Goal: Task Accomplishment & Management: Use online tool/utility

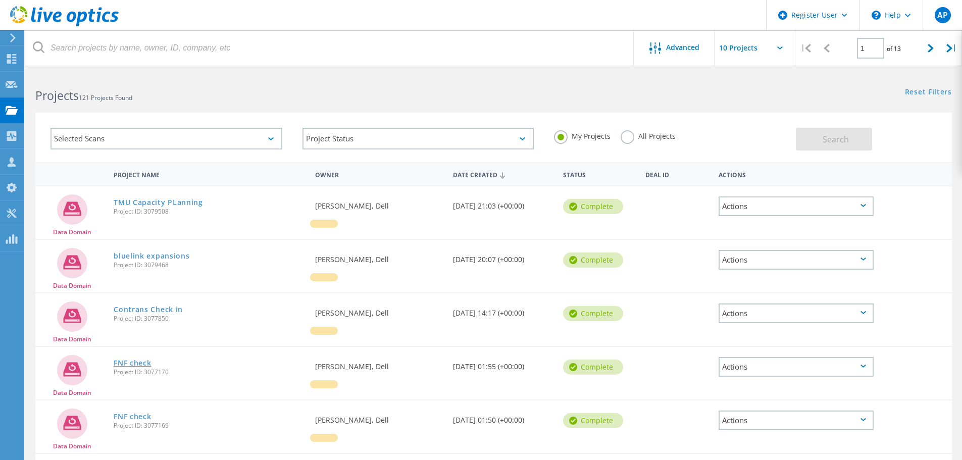
click at [140, 360] on link "FNF check" at bounding box center [132, 362] width 37 height 7
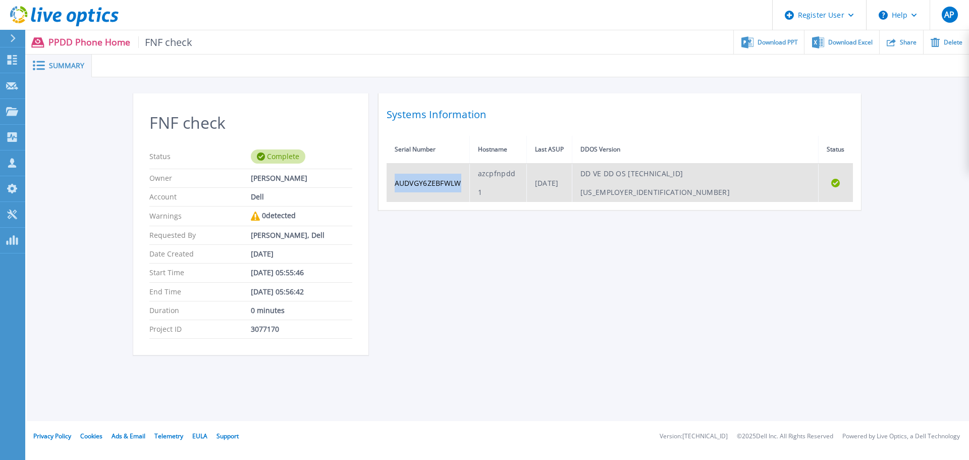
drag, startPoint x: 470, startPoint y: 169, endPoint x: 391, endPoint y: 176, distance: 79.5
click at [391, 176] on td "AUDVGY6ZEBFWLW" at bounding box center [428, 183] width 83 height 38
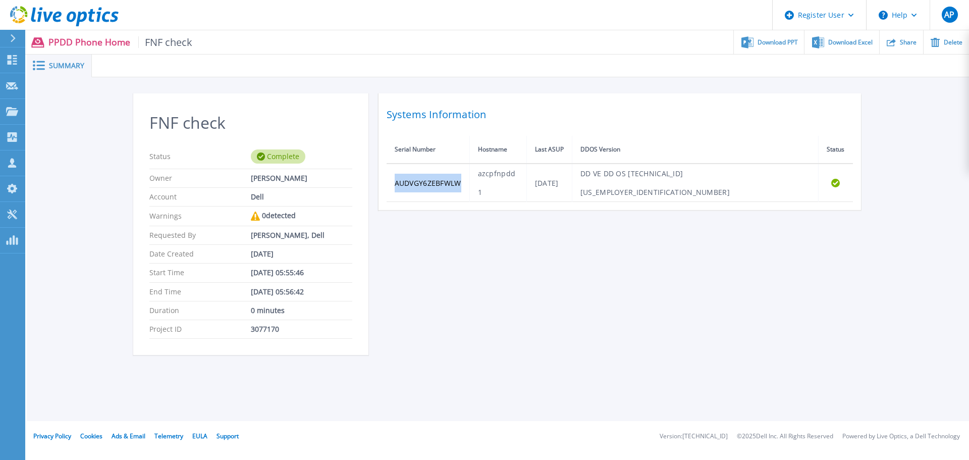
copy td "AUDVGY6ZEBFWLW"
click at [12, 54] on link "Dashboard Dashboard" at bounding box center [12, 60] width 25 height 26
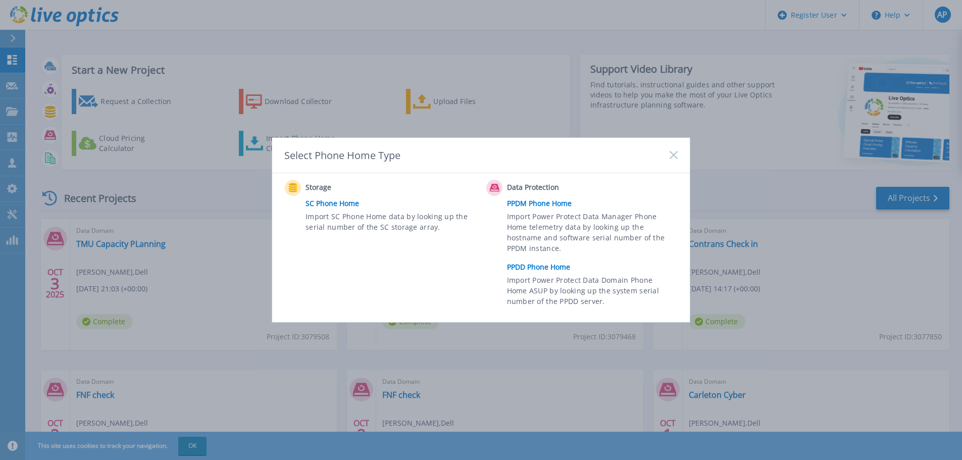
click at [543, 264] on link "PPDD Phone Home" at bounding box center [595, 266] width 176 height 15
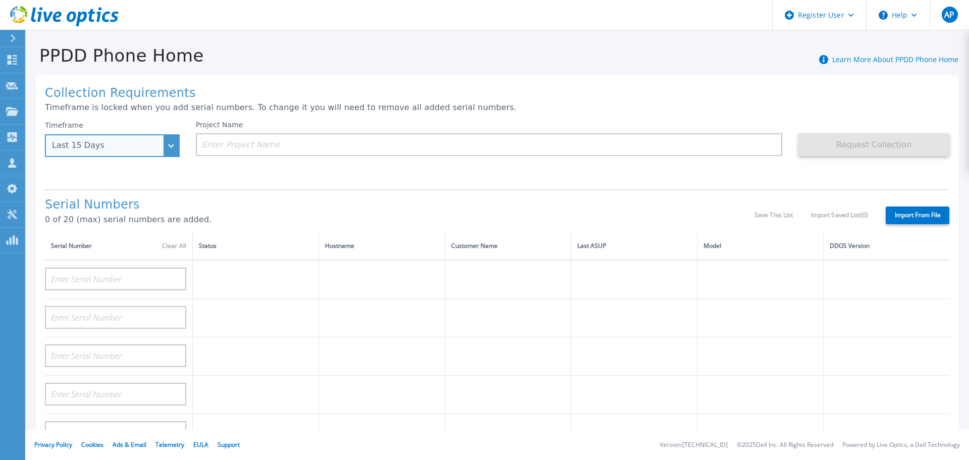
click at [131, 144] on div "Last 15 Days" at bounding box center [107, 145] width 110 height 9
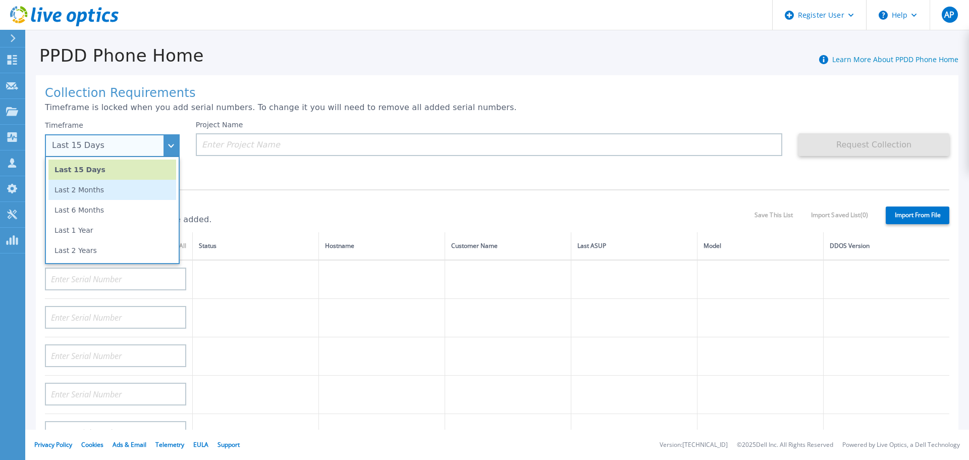
click at [121, 190] on li "Last 2 Months" at bounding box center [112, 190] width 128 height 20
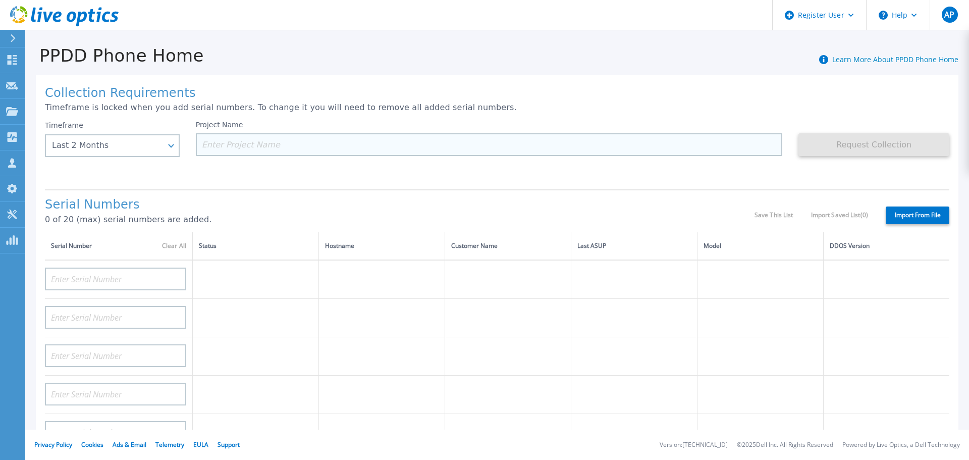
click at [237, 154] on input at bounding box center [489, 144] width 587 height 23
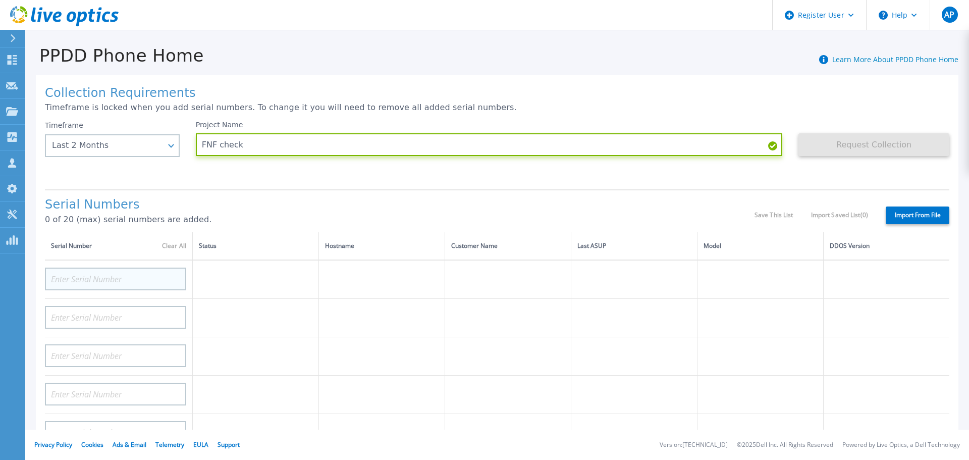
type input "FNF check"
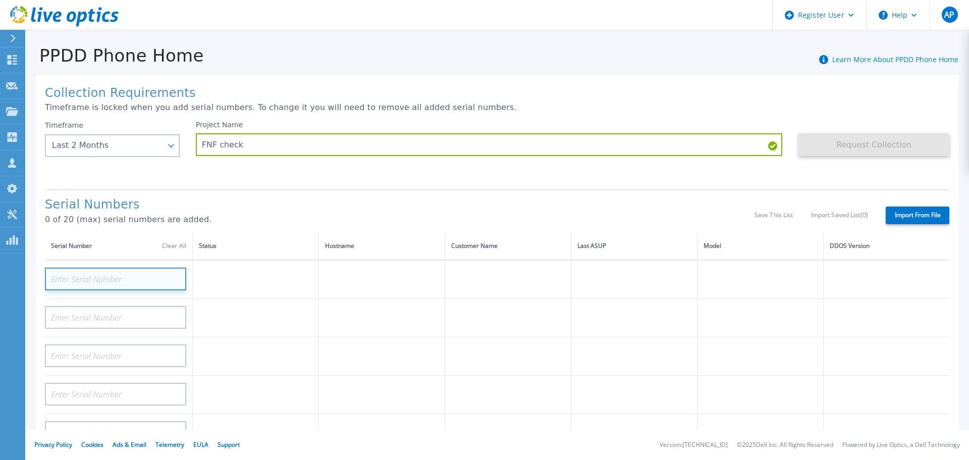
click at [131, 281] on input at bounding box center [115, 279] width 141 height 23
paste input "AUDVGY6ZEBFWLW"
type input "AUDVGY6ZEBFWLW"
click at [351, 197] on div "Serial Numbers 0 of 20 (max) serial numbers are added. Save This List Import Sa…" at bounding box center [497, 210] width 905 height 43
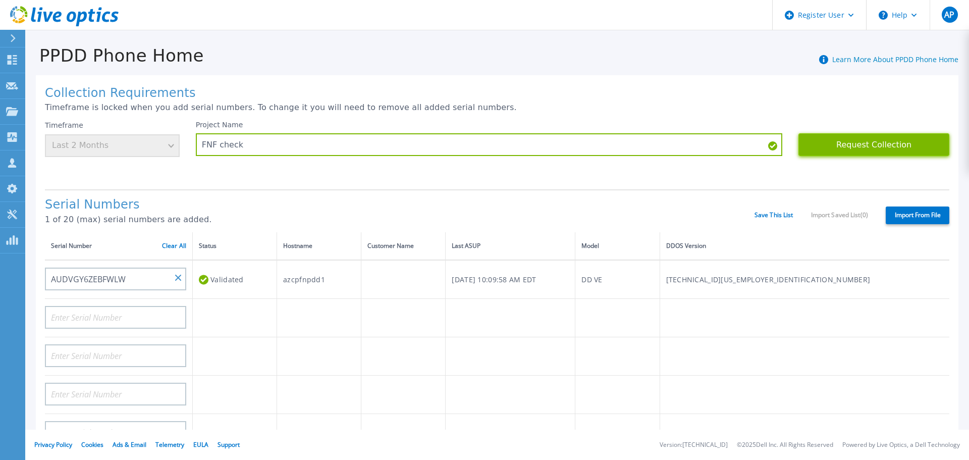
click at [886, 141] on button "Request Collection" at bounding box center [874, 144] width 151 height 23
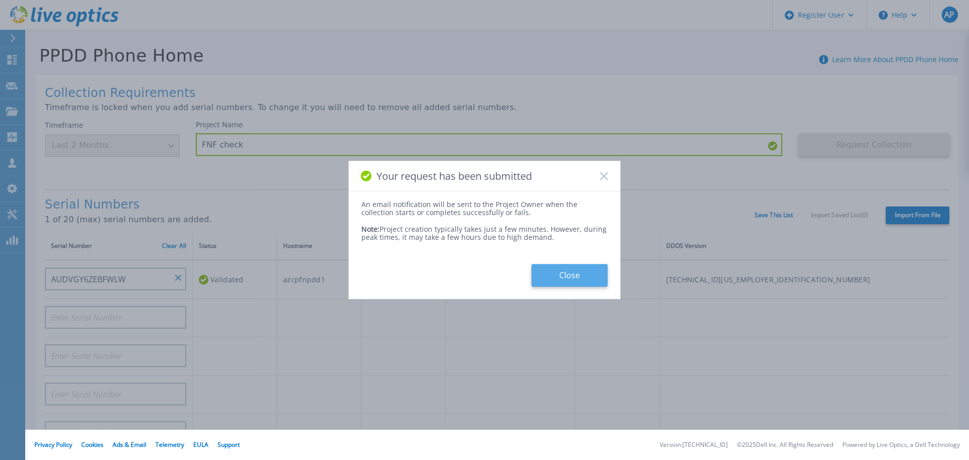
click at [576, 270] on button "Close" at bounding box center [570, 275] width 76 height 23
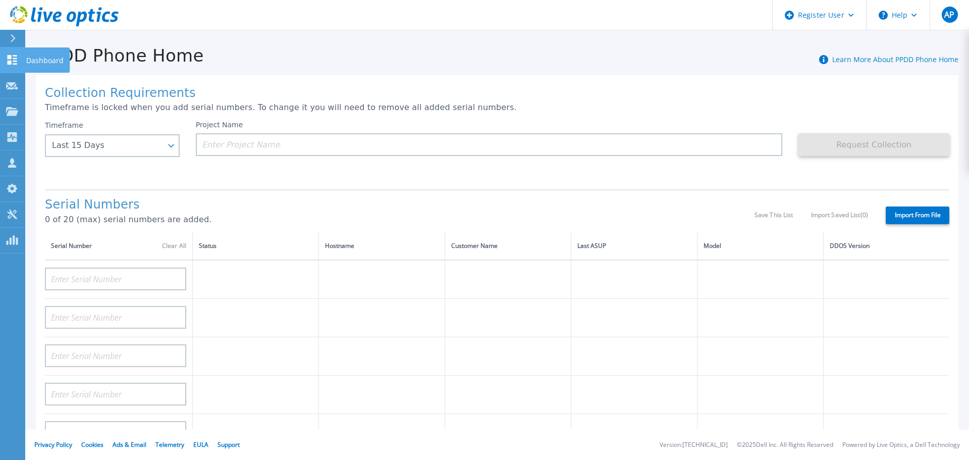
click at [21, 60] on link "Dashboard Dashboard" at bounding box center [12, 60] width 25 height 26
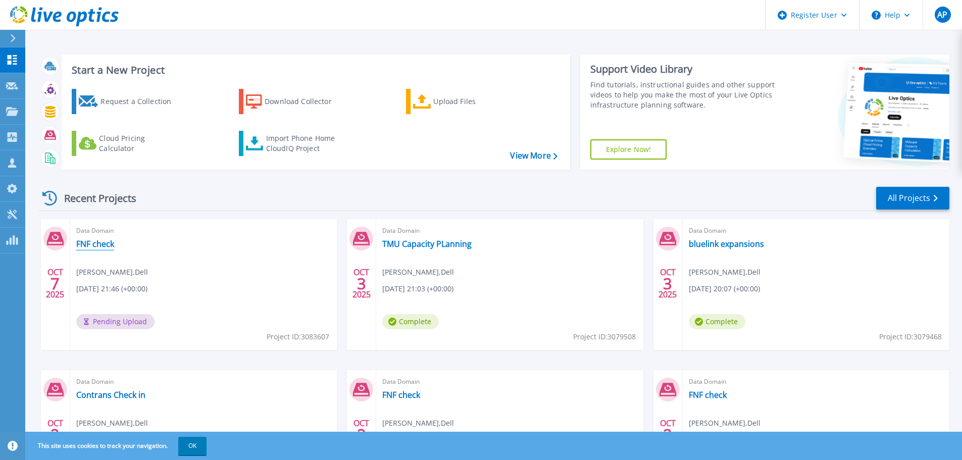
drag, startPoint x: 99, startPoint y: 243, endPoint x: 21, endPoint y: 283, distance: 88.1
click at [99, 243] on link "FNF check" at bounding box center [95, 244] width 38 height 10
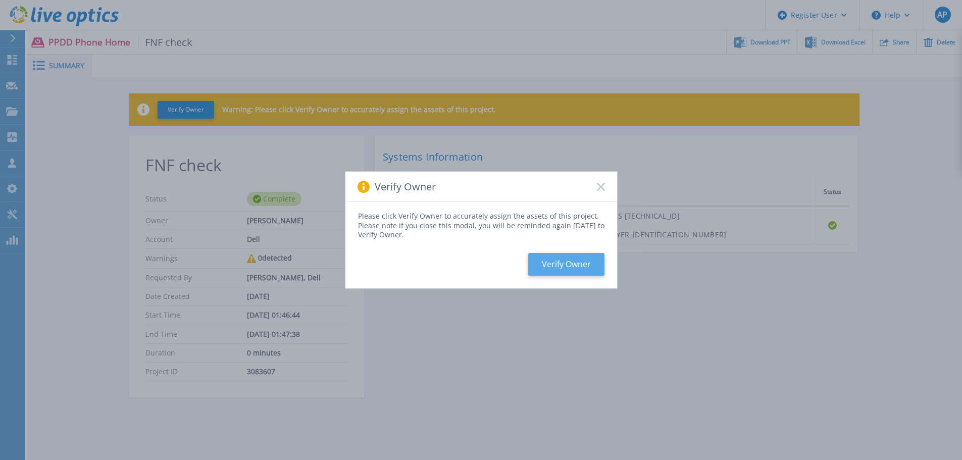
click at [545, 262] on button "Verify Owner" at bounding box center [566, 264] width 76 height 23
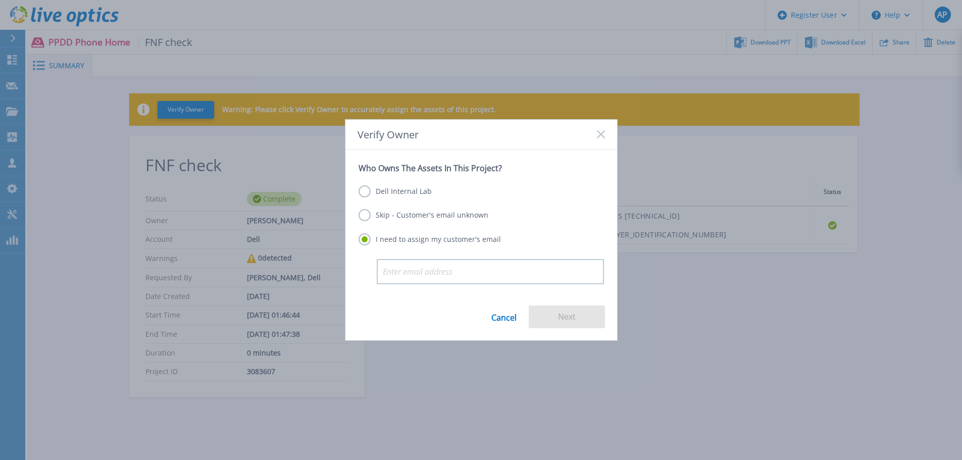
click at [373, 187] on label "Dell Internal Lab" at bounding box center [394, 191] width 73 height 12
click at [0, 0] on input "Dell Internal Lab" at bounding box center [0, 0] width 0 height 0
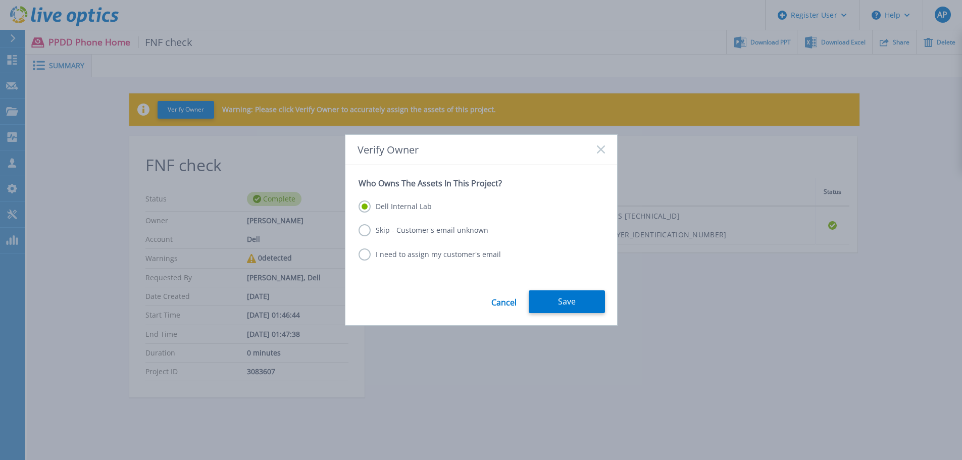
drag, startPoint x: 564, startPoint y: 298, endPoint x: 536, endPoint y: 328, distance: 41.1
click at [565, 298] on button "Save" at bounding box center [567, 301] width 76 height 23
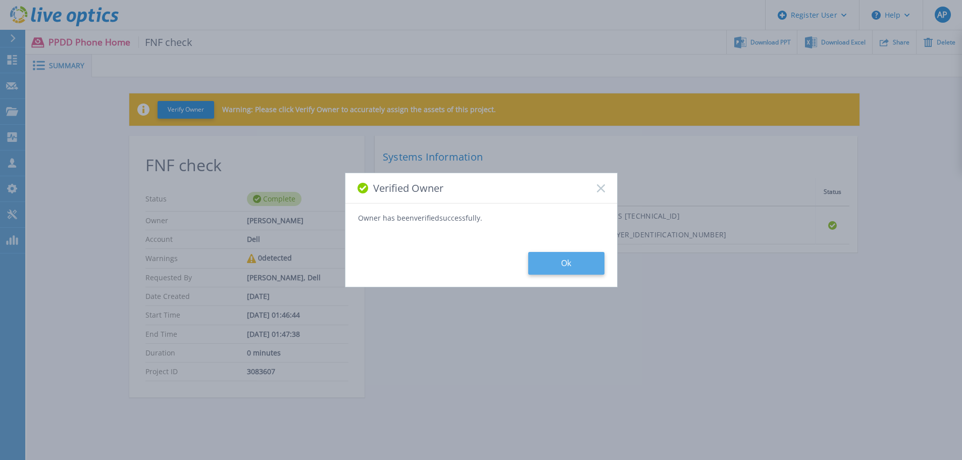
click at [576, 267] on button "Ok" at bounding box center [566, 263] width 76 height 23
